Goal: Task Accomplishment & Management: Complete application form

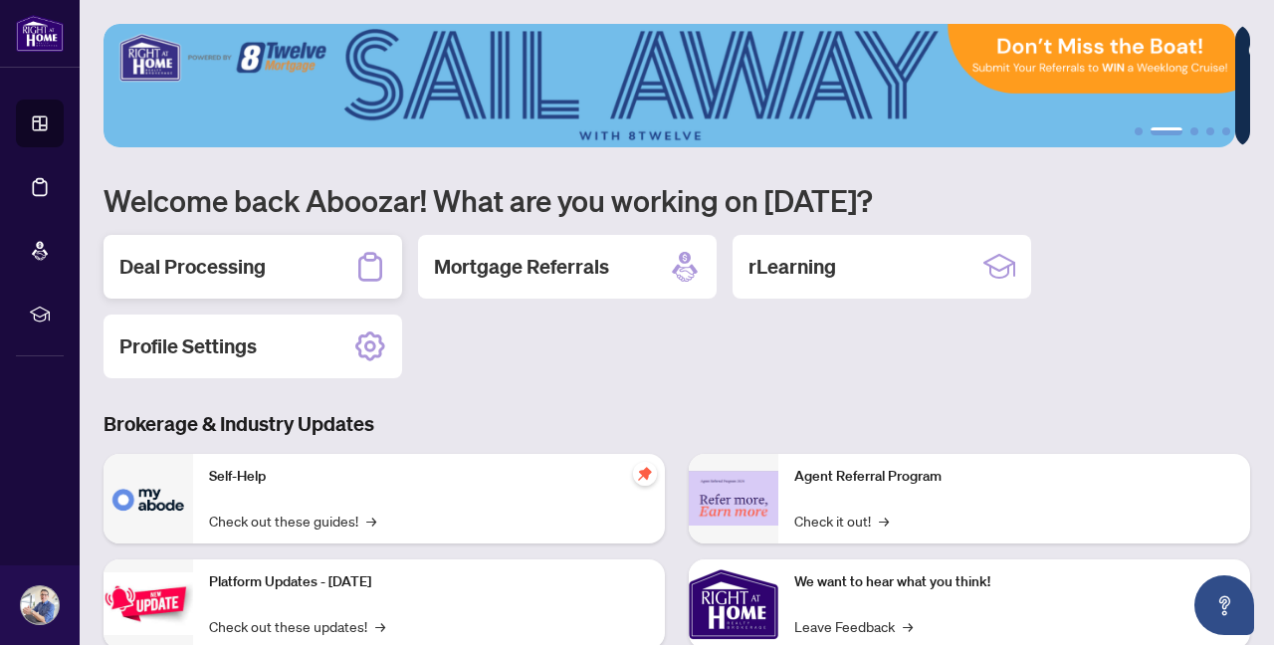
click at [230, 274] on h2 "Deal Processing" at bounding box center [192, 267] width 146 height 28
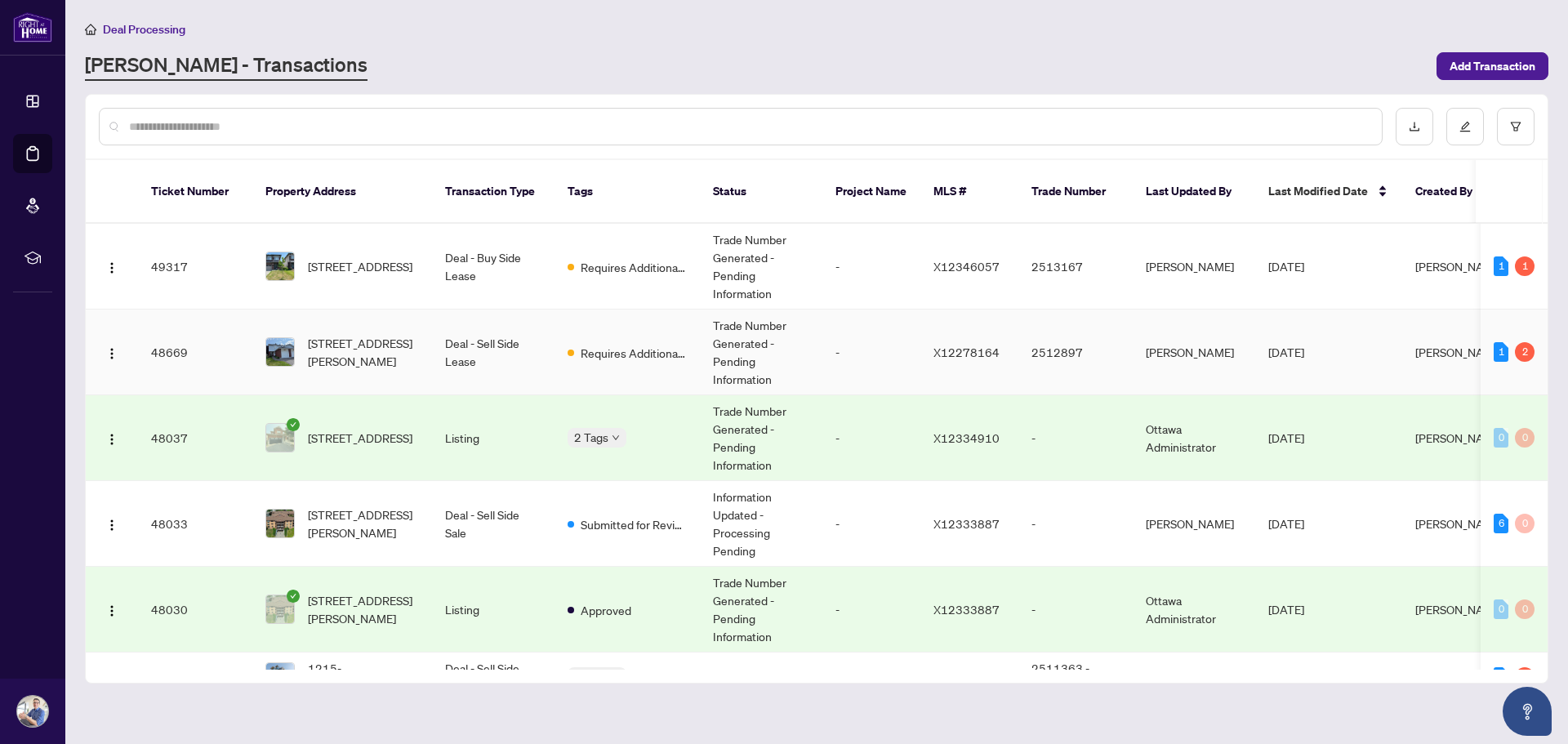
click at [979, 345] on span "X12278164" at bounding box center [967, 352] width 66 height 15
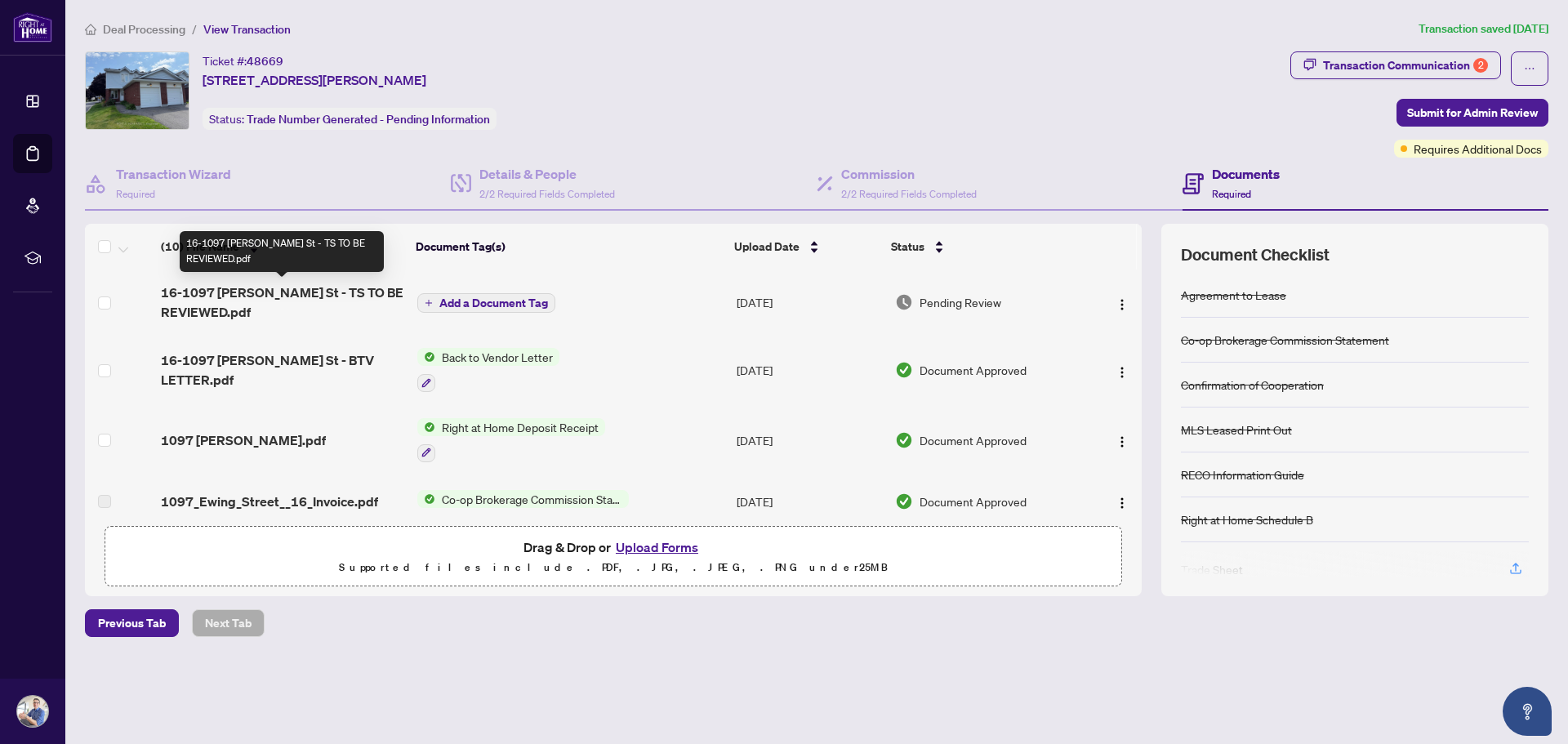
click at [265, 290] on span "16-1097 [PERSON_NAME] St - TS TO BE REVIEWED.pdf" at bounding box center [282, 302] width 243 height 39
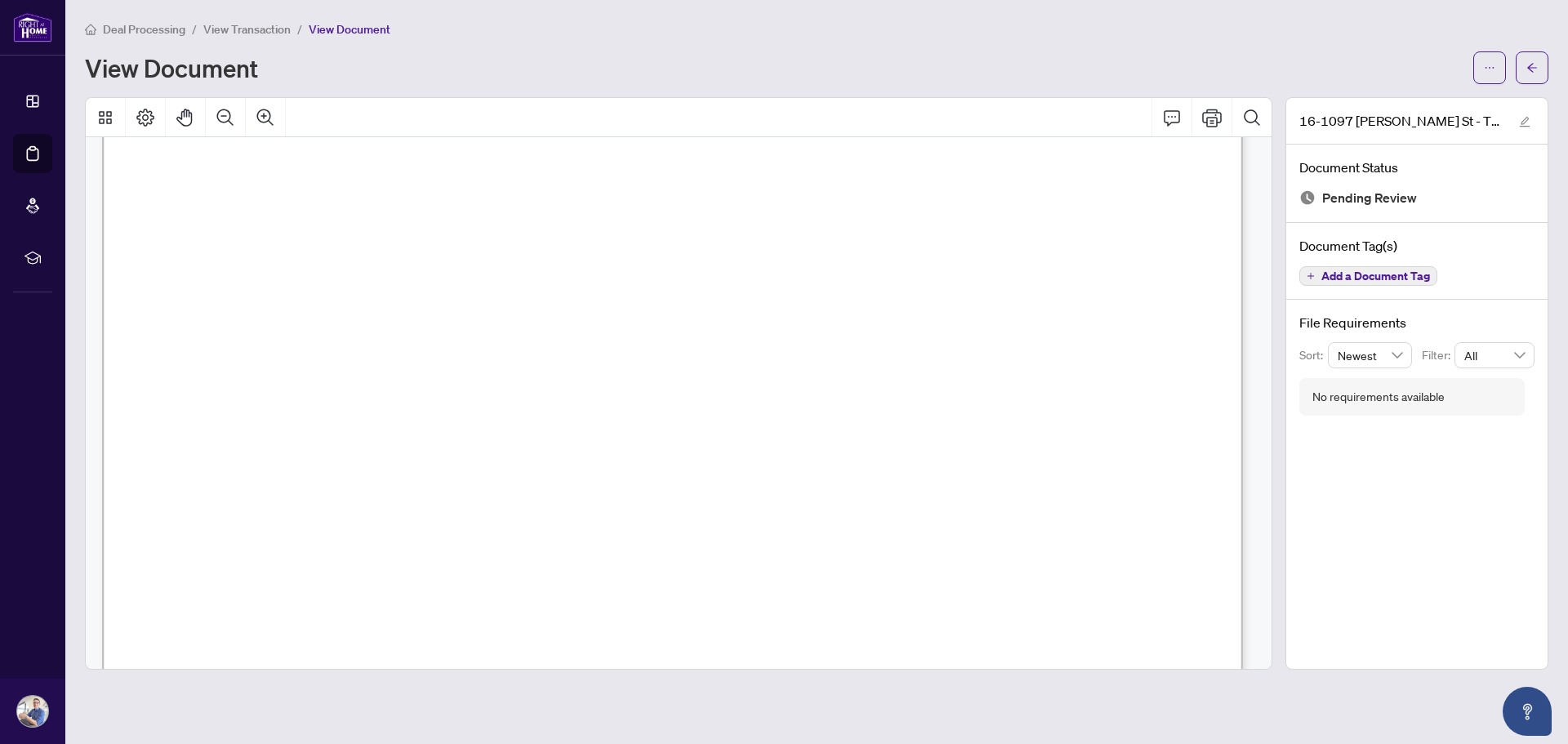
scroll to position [504, 0]
click at [1045, 69] on button "button" at bounding box center [1490, 68] width 33 height 33
click at [1045, 107] on span "Download" at bounding box center [1430, 103] width 124 height 18
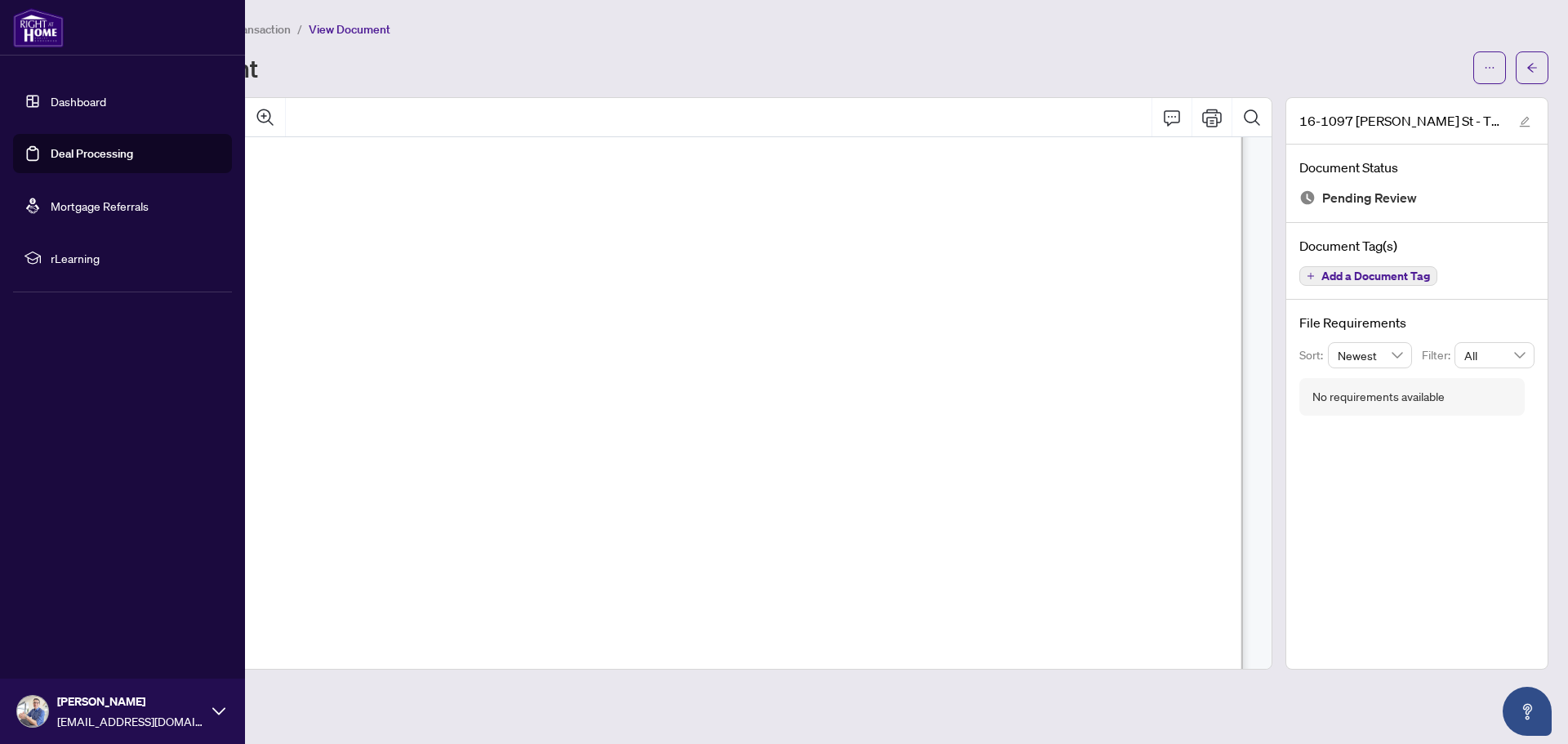
click at [94, 147] on link "Deal Processing" at bounding box center [92, 153] width 83 height 15
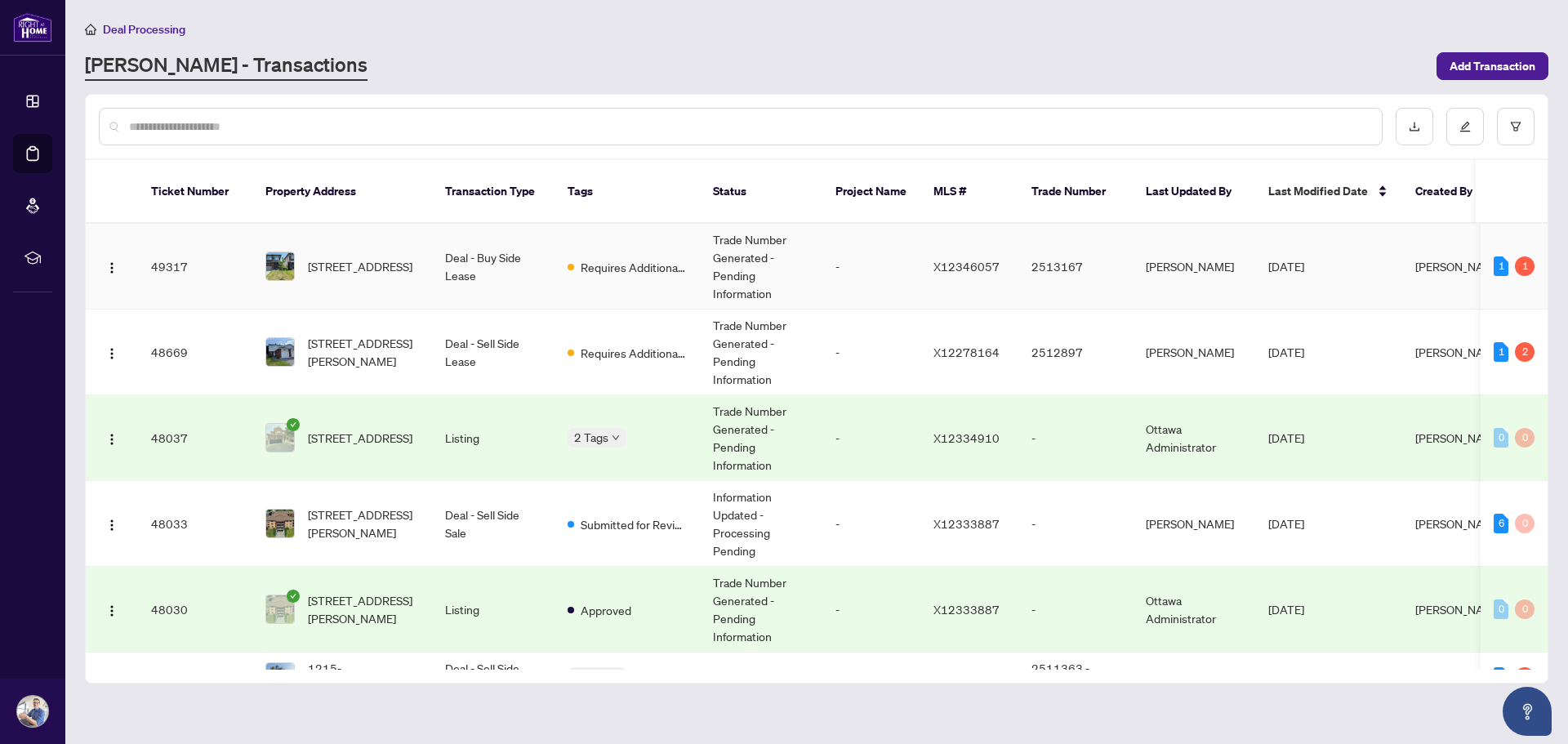
click at [788, 227] on td "Trade Number Generated - Pending Information" at bounding box center [761, 267] width 122 height 86
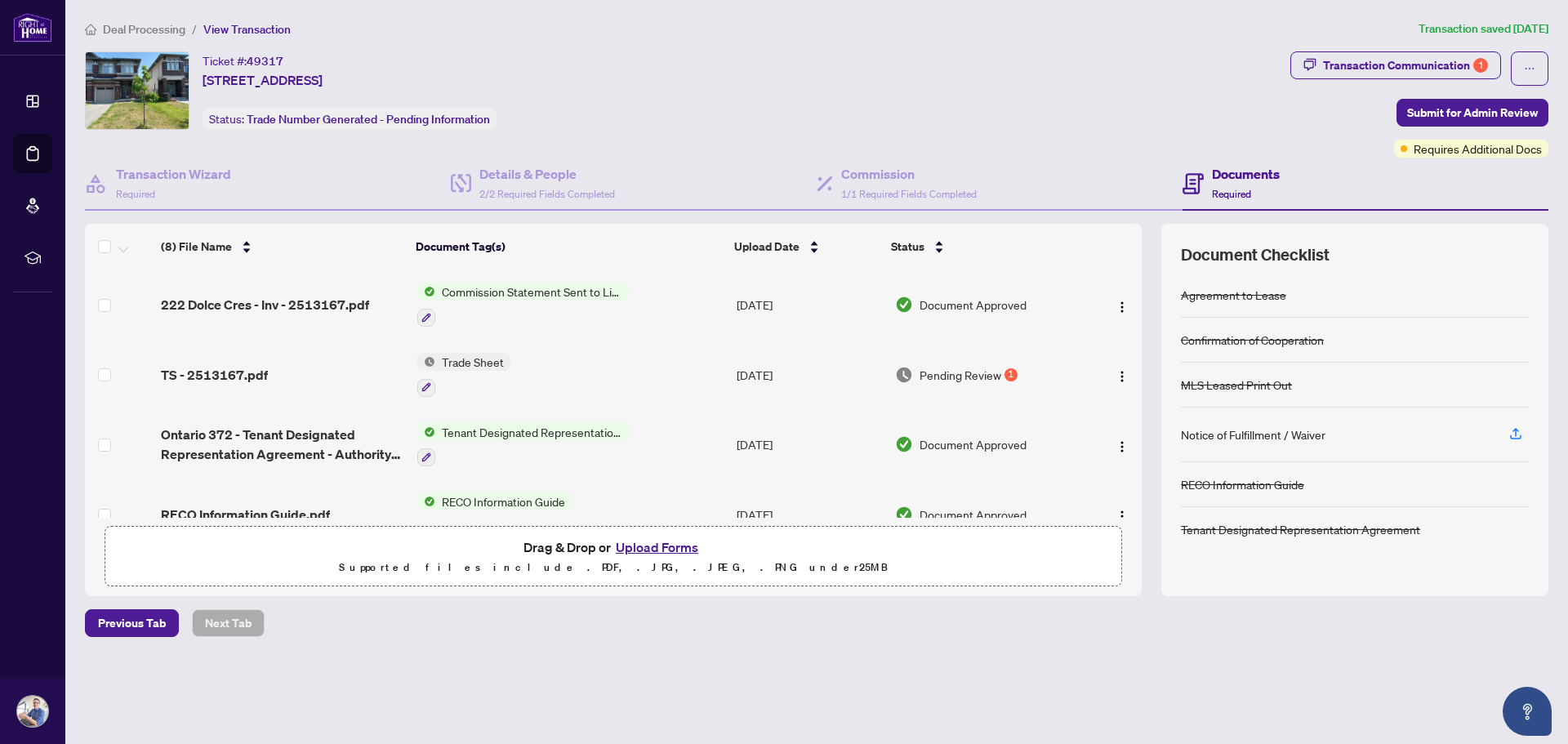
click at [1010, 369] on div "1" at bounding box center [1011, 375] width 13 height 13
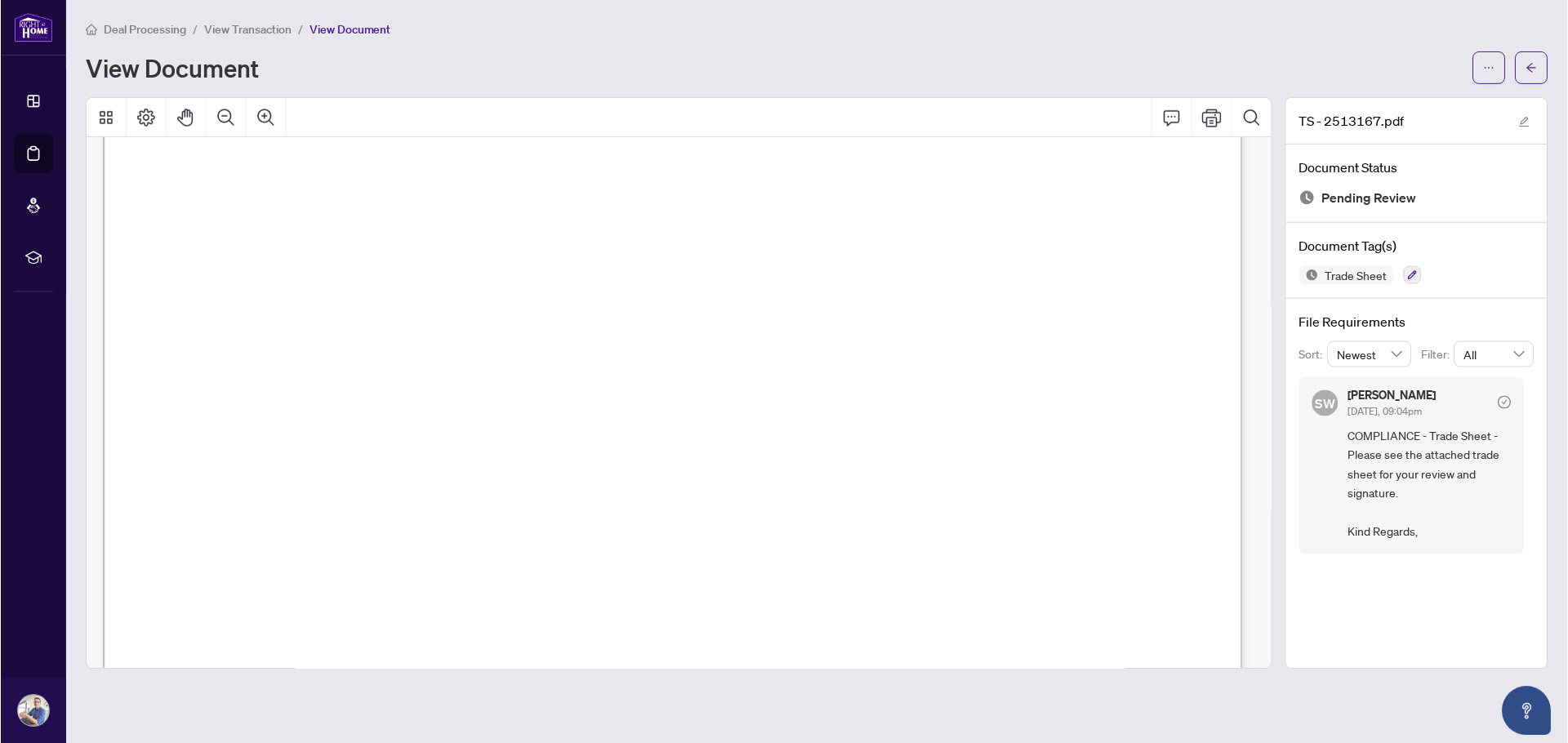
scroll to position [563, 0]
click at [1045, 60] on button "button" at bounding box center [1490, 68] width 33 height 33
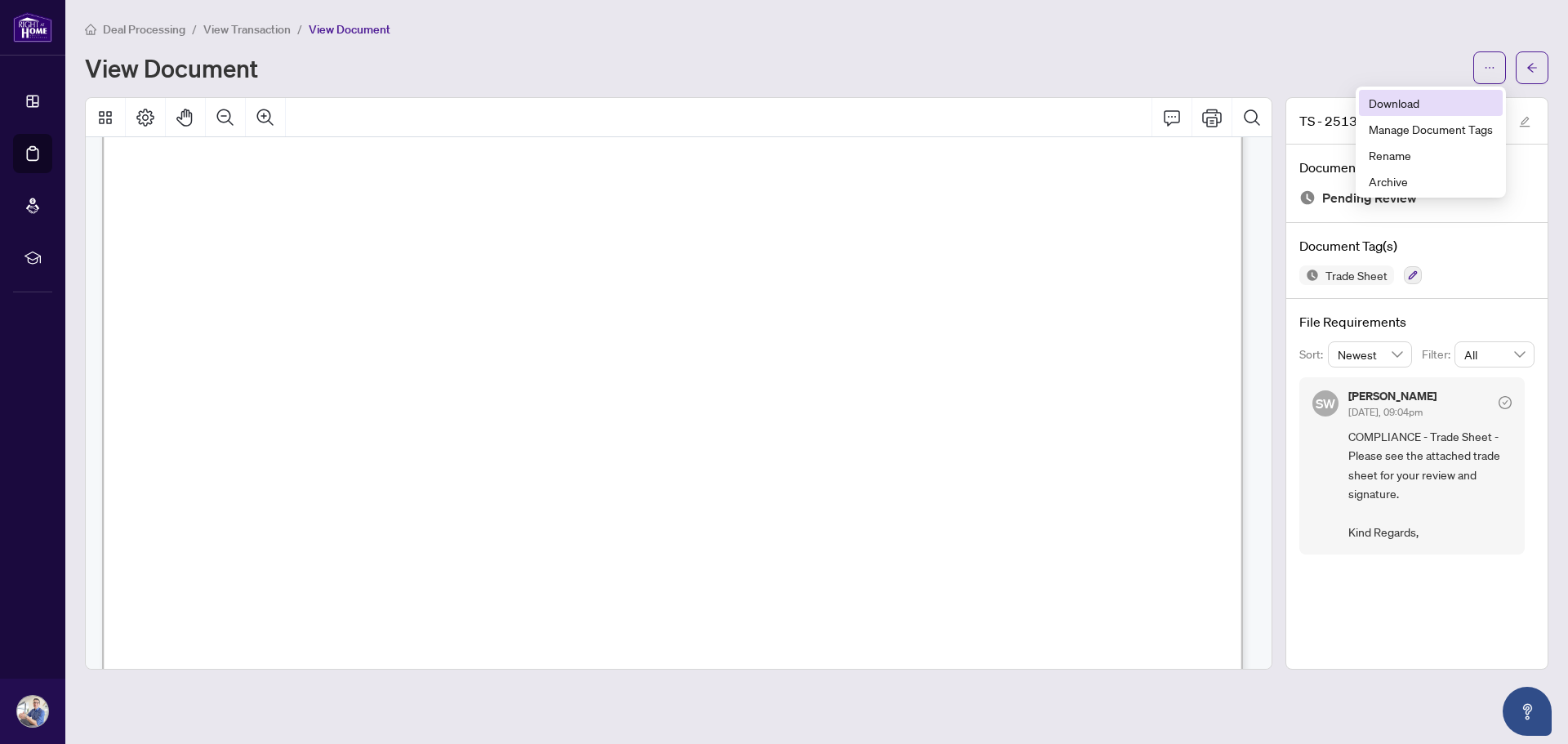
click at [1045, 103] on span "Download" at bounding box center [1430, 103] width 124 height 18
click at [1045, 63] on button "button" at bounding box center [1533, 68] width 33 height 33
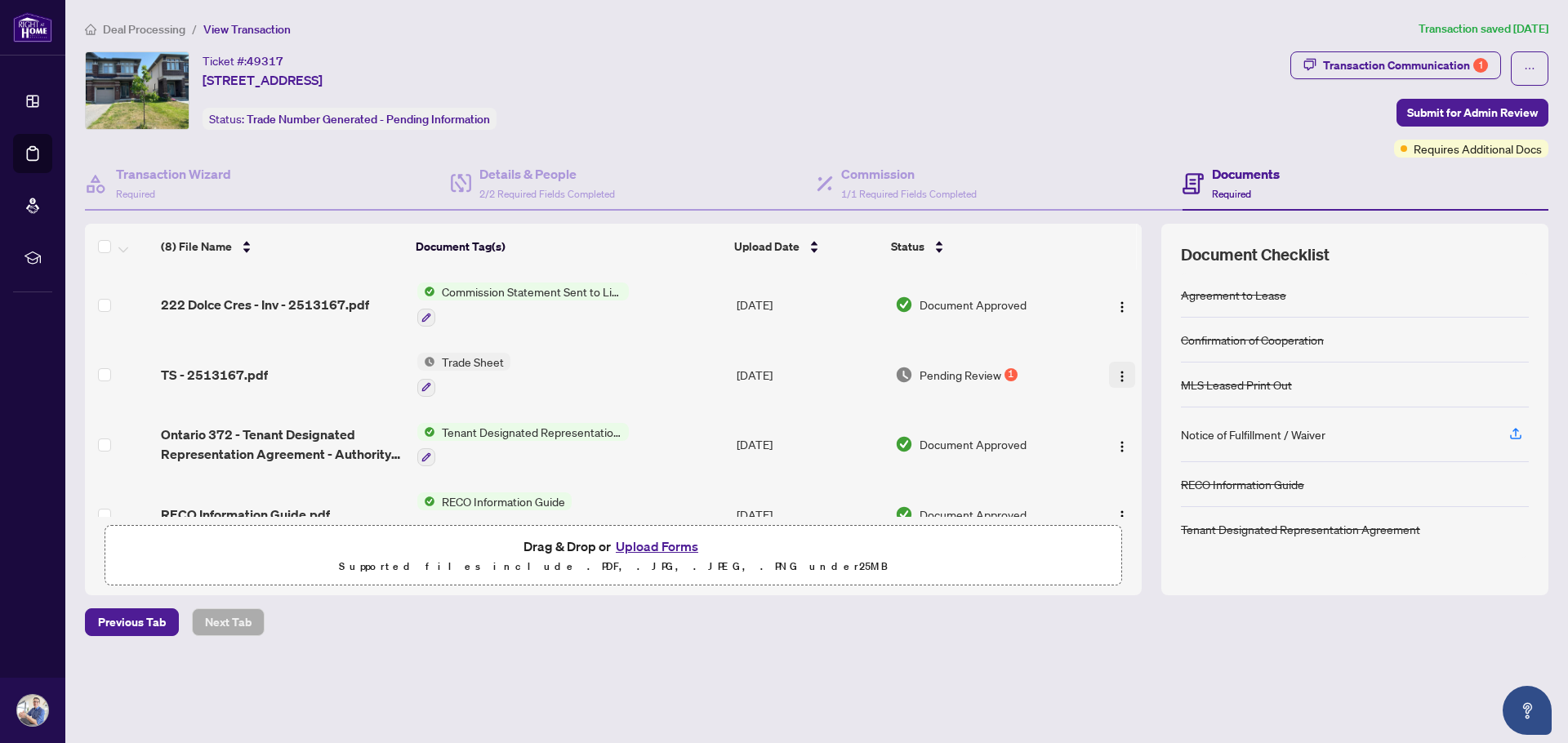
click at [1045, 380] on img "button" at bounding box center [1122, 376] width 13 height 13
click at [1045, 373] on div "Pending Review 1" at bounding box center [987, 375] width 185 height 18
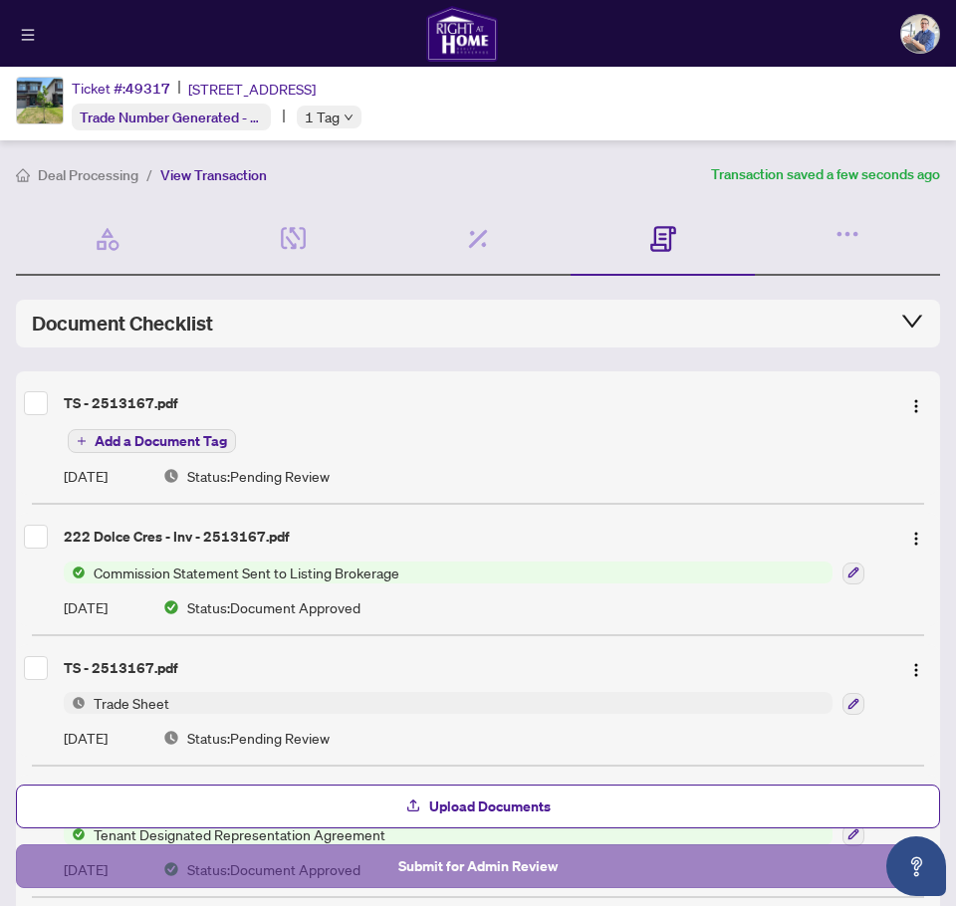
click at [507, 672] on span "Submit for Admin Review" at bounding box center [477, 866] width 159 height 32
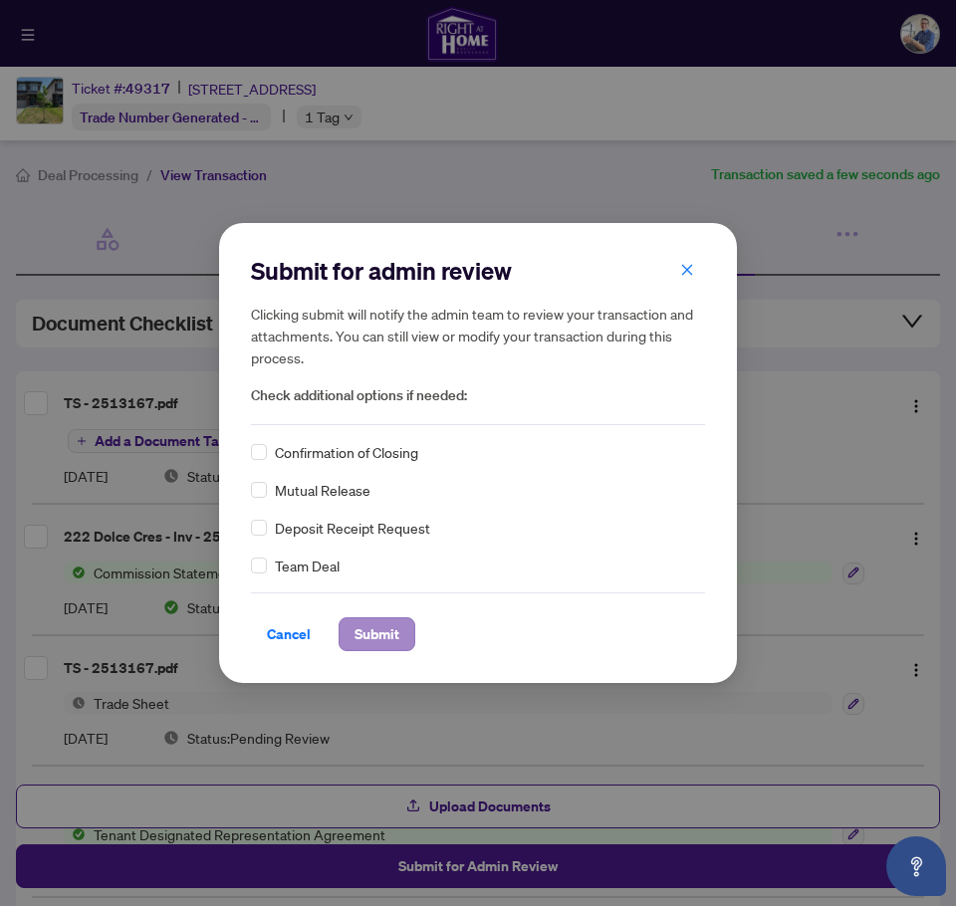
click at [390, 627] on span "Submit" at bounding box center [376, 634] width 45 height 32
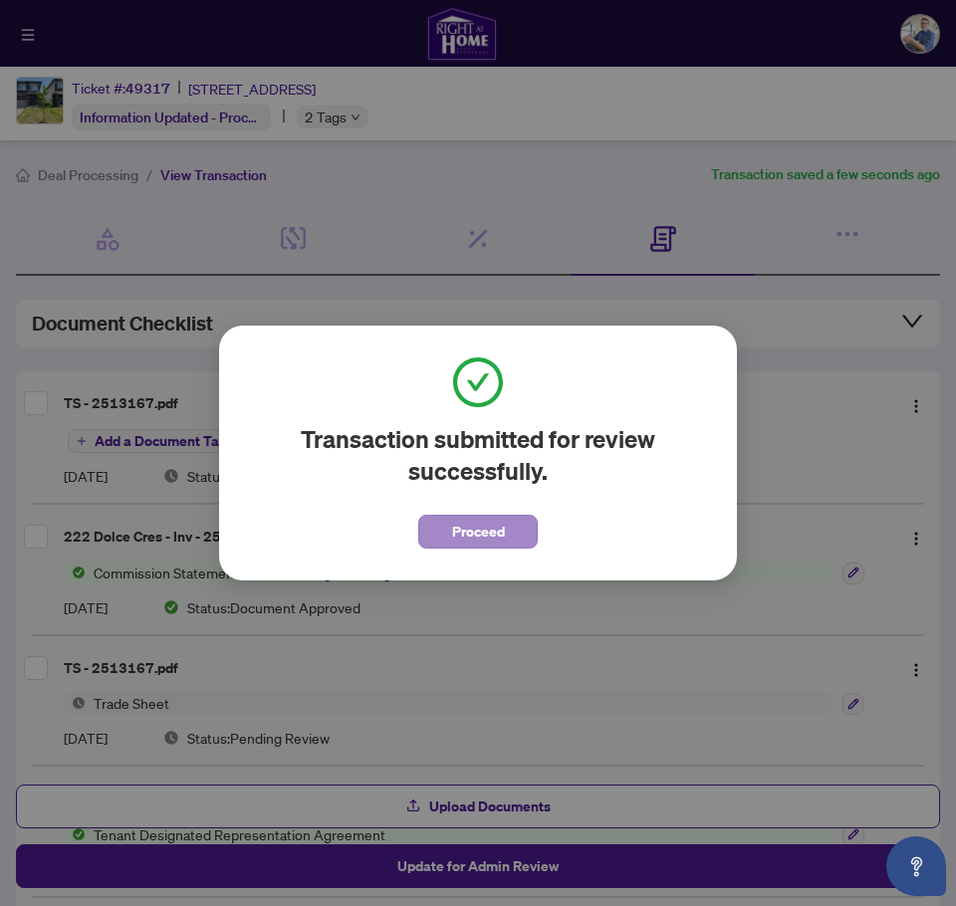
click at [488, 539] on span "Proceed" at bounding box center [478, 532] width 53 height 32
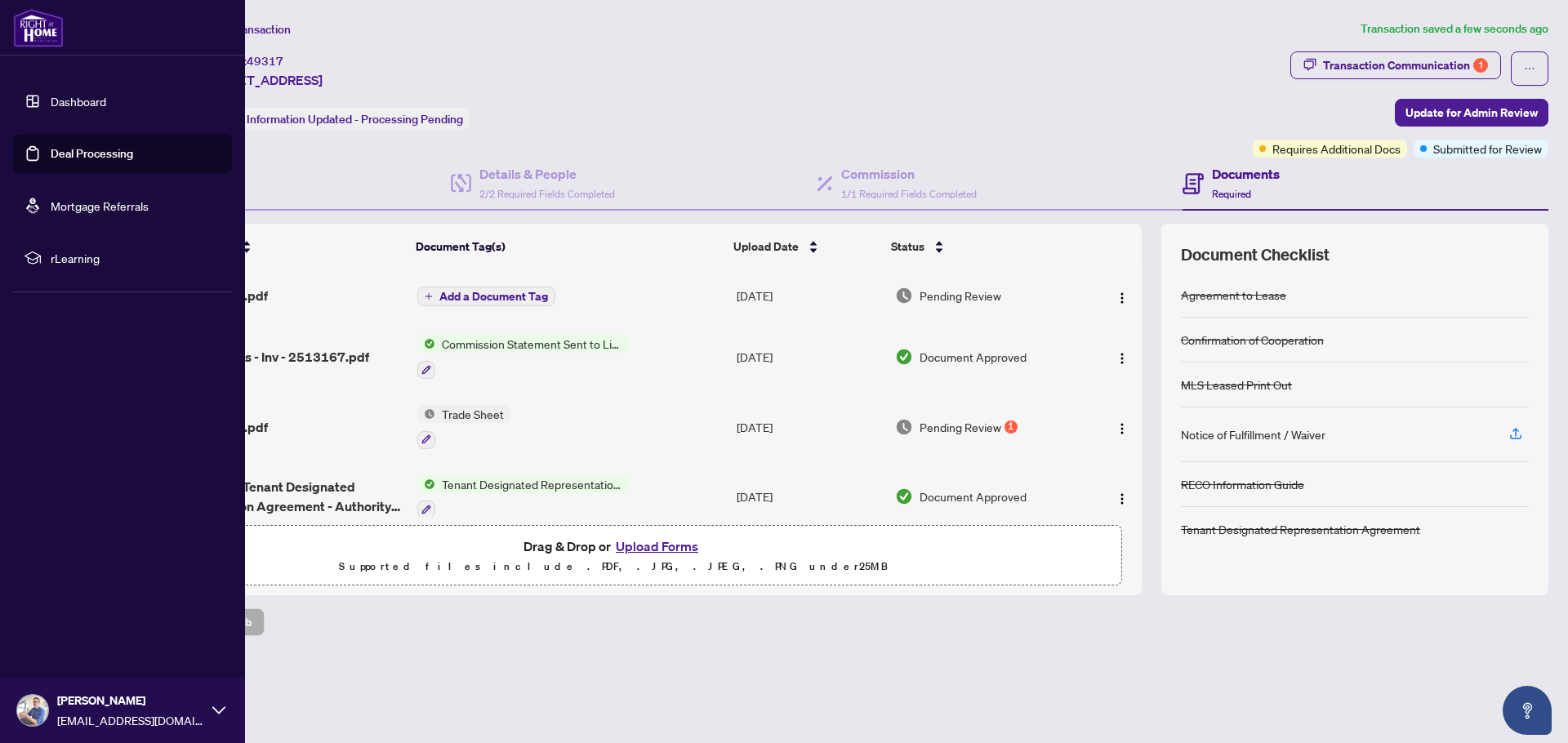
click at [73, 153] on link "Deal Processing" at bounding box center [92, 153] width 83 height 15
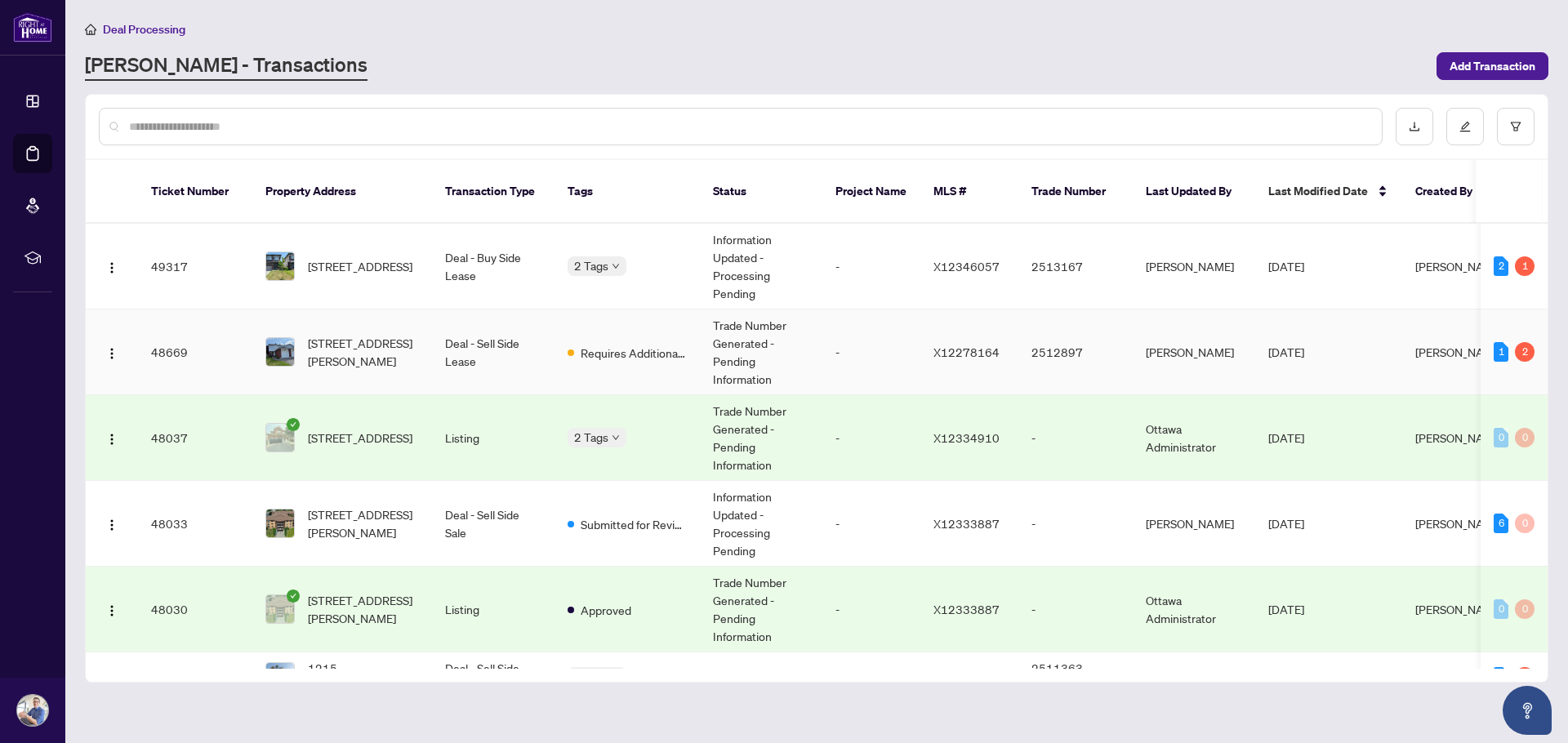
click at [773, 331] on td "Trade Number Generated - Pending Information" at bounding box center [761, 352] width 122 height 86
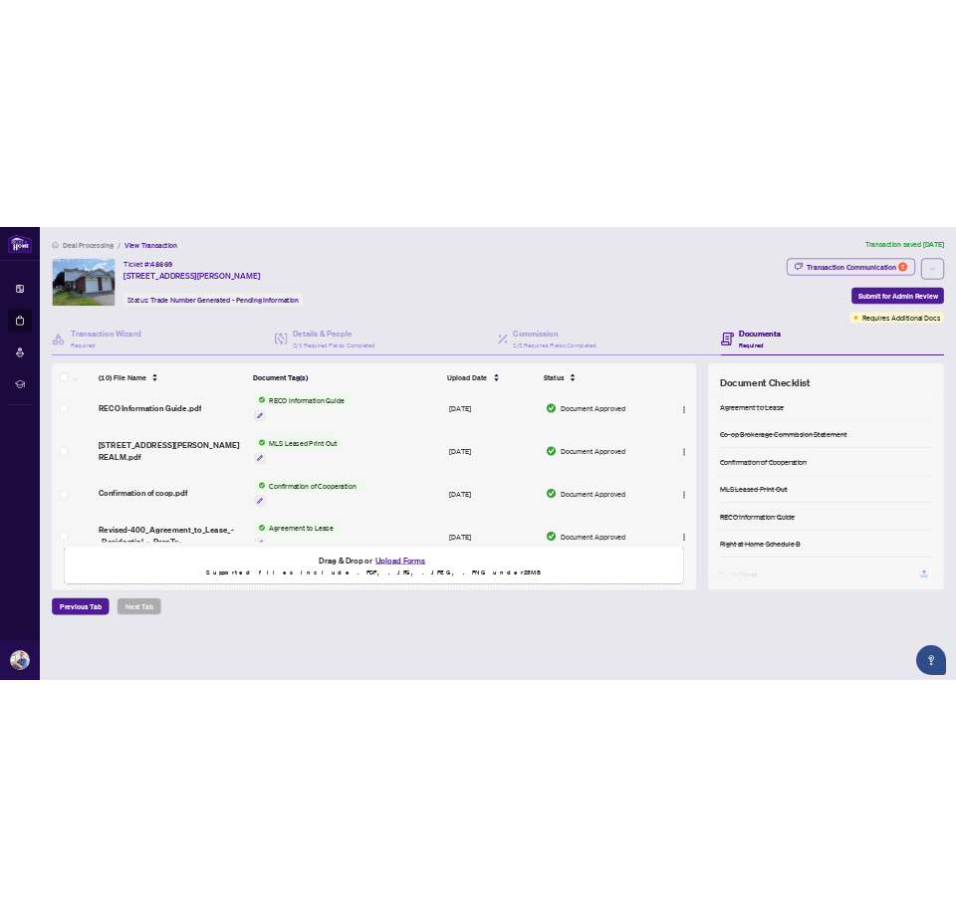
scroll to position [512, 0]
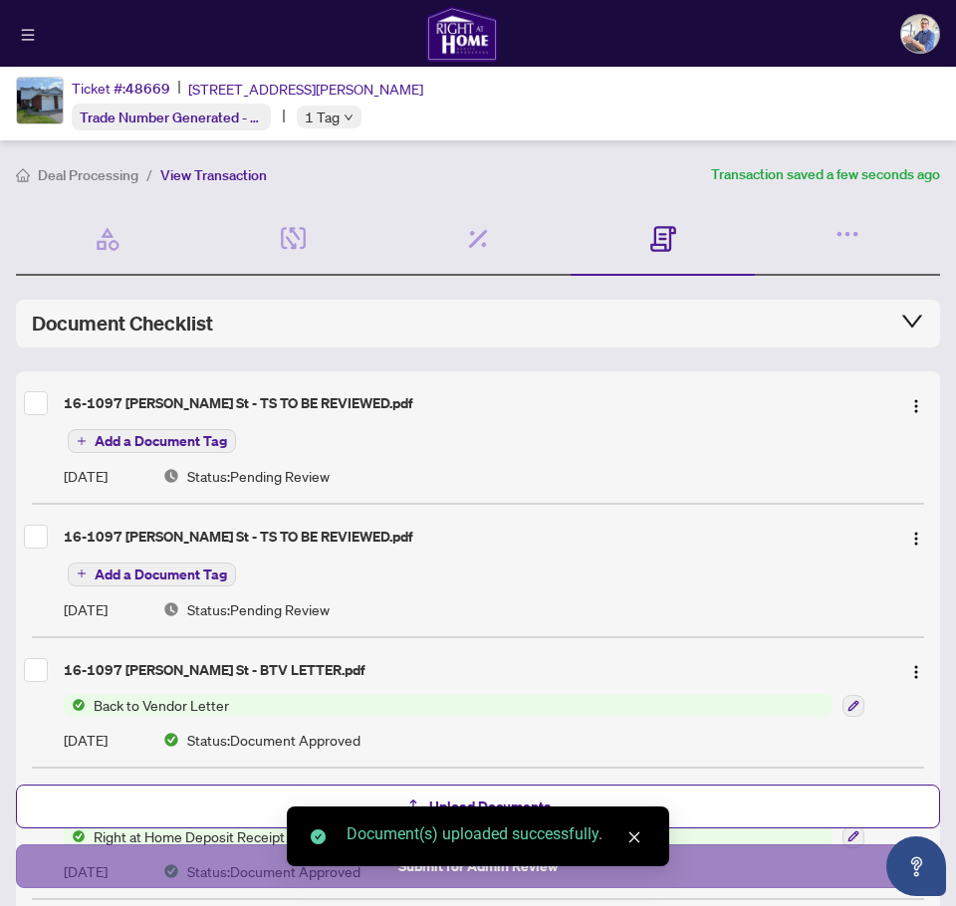
click at [780, 672] on button "Submit for Admin Review" at bounding box center [478, 866] width 924 height 44
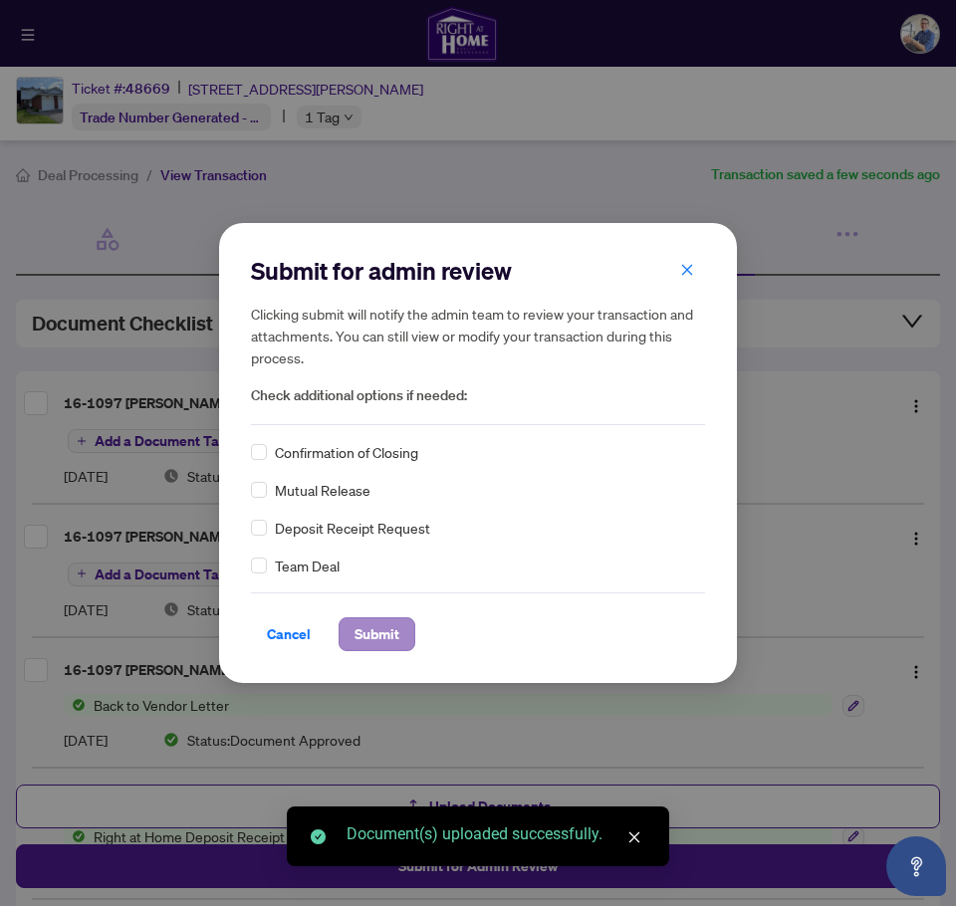
click at [377, 633] on span "Submit" at bounding box center [376, 634] width 45 height 32
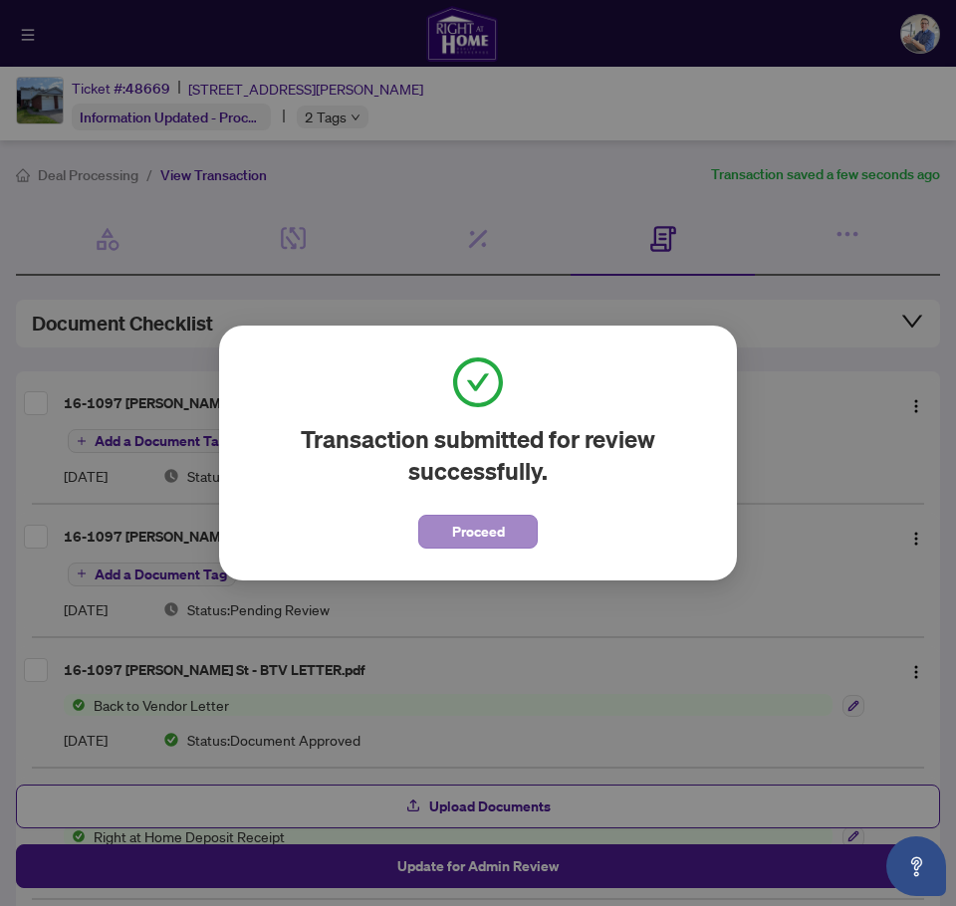
click at [488, 537] on span "Proceed" at bounding box center [478, 532] width 53 height 32
